Goal: Task Accomplishment & Management: Use online tool/utility

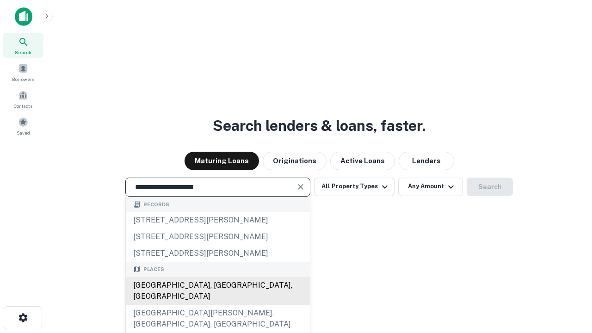
click at [218, 305] on div "[GEOGRAPHIC_DATA], [GEOGRAPHIC_DATA], [GEOGRAPHIC_DATA]" at bounding box center [218, 291] width 184 height 28
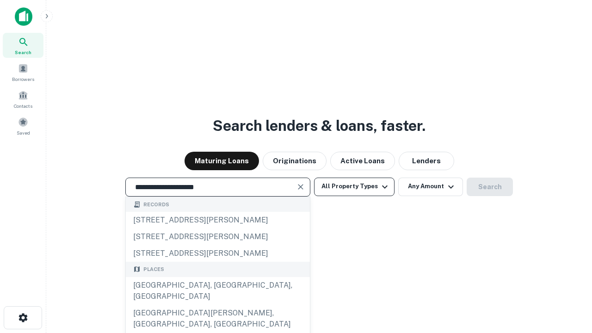
click at [354, 186] on button "All Property Types" at bounding box center [354, 187] width 81 height 19
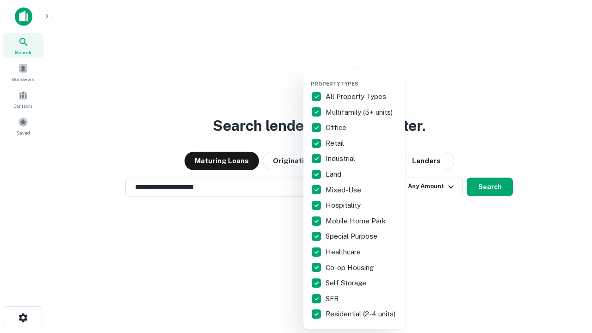
type input "**********"
click at [362, 78] on button "button" at bounding box center [362, 78] width 102 height 0
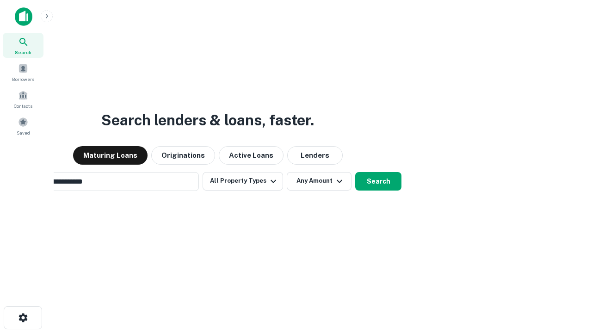
scroll to position [14, 0]
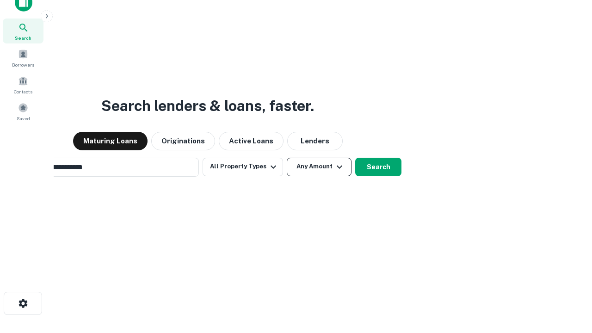
click at [287, 158] on button "Any Amount" at bounding box center [319, 167] width 65 height 19
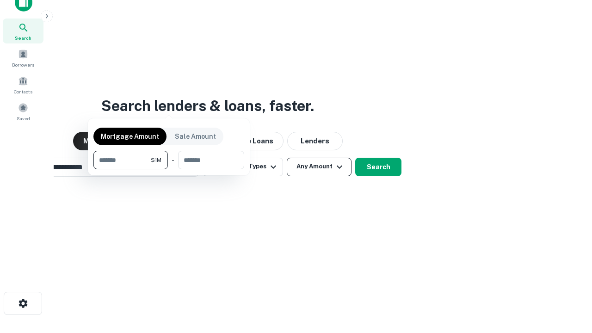
scroll to position [15, 0]
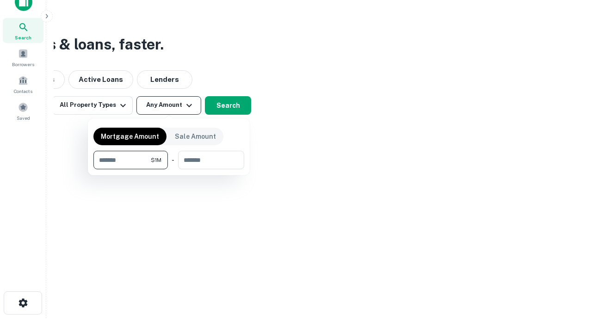
type input "*******"
click at [169, 169] on button "button" at bounding box center [168, 169] width 151 height 0
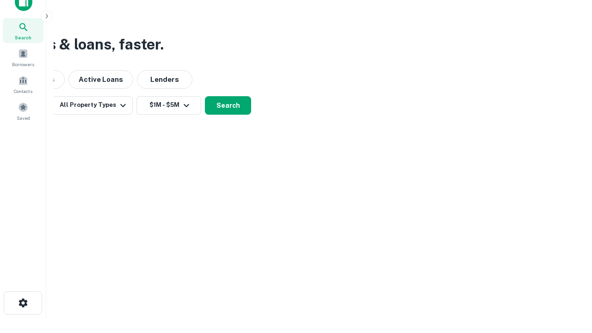
scroll to position [14, 0]
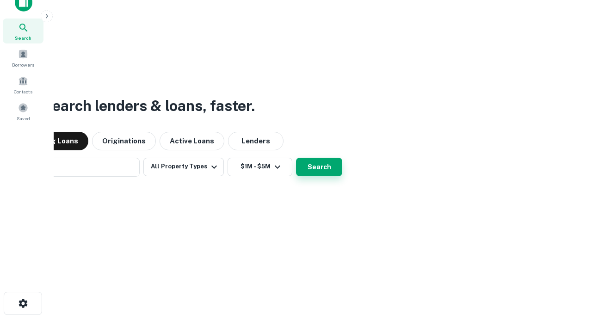
click at [296, 158] on button "Search" at bounding box center [319, 167] width 46 height 19
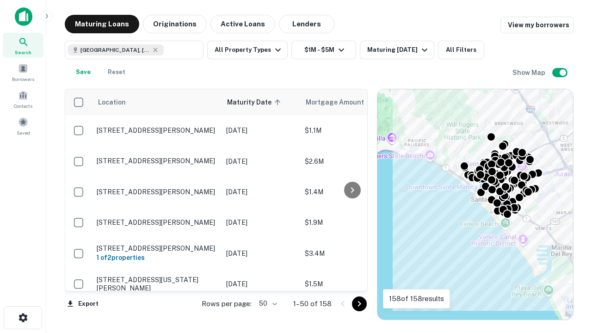
click at [267, 304] on body "Search Borrowers Contacts Saved Maturing Loans Originations Active Loans Lender…" at bounding box center [296, 166] width 592 height 333
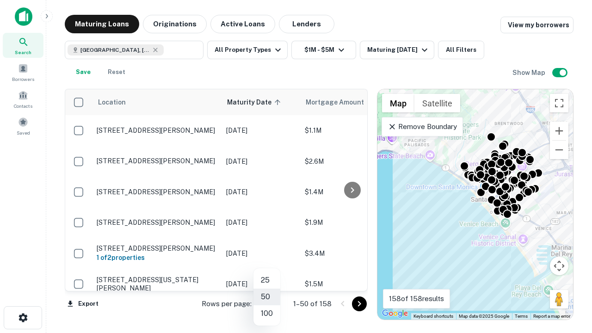
click at [267, 280] on li "25" at bounding box center [267, 280] width 27 height 17
